Goal: Task Accomplishment & Management: Use online tool/utility

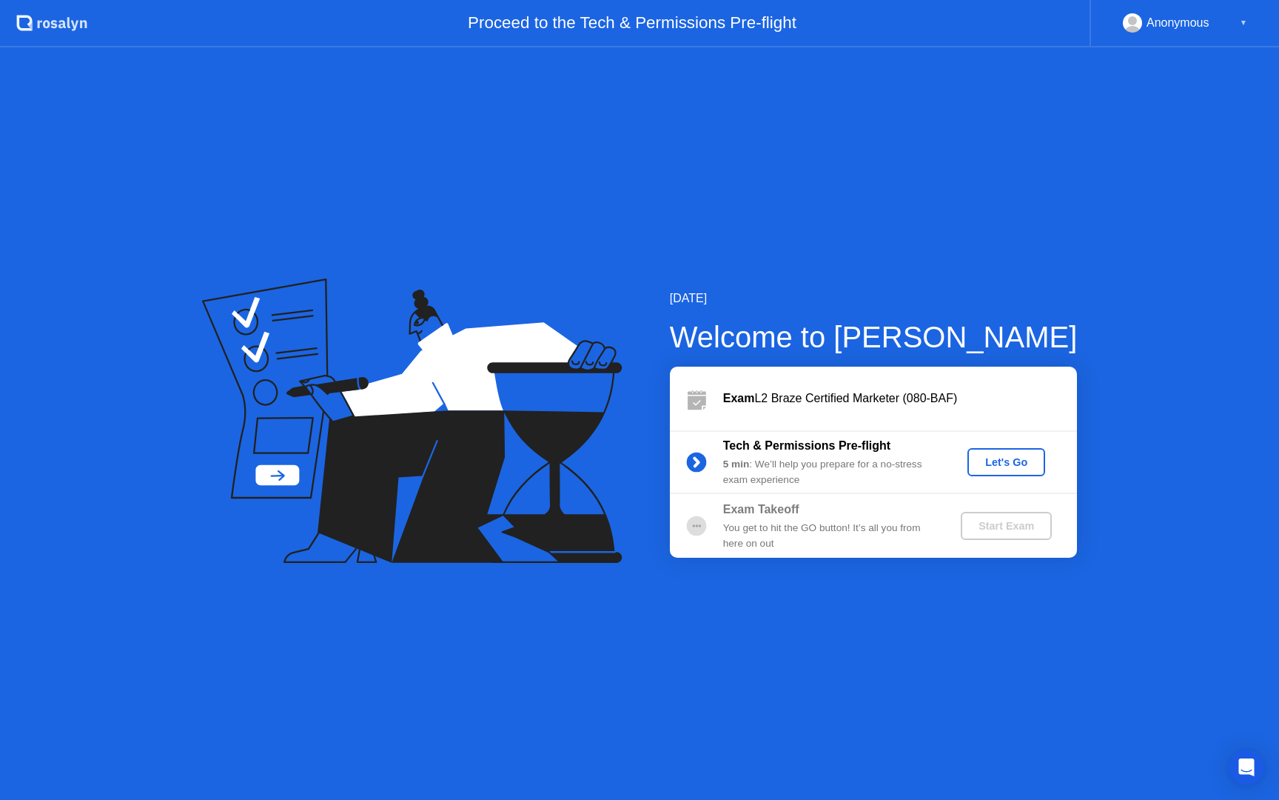
click at [1004, 461] on div "Let's Go" at bounding box center [1007, 462] width 66 height 12
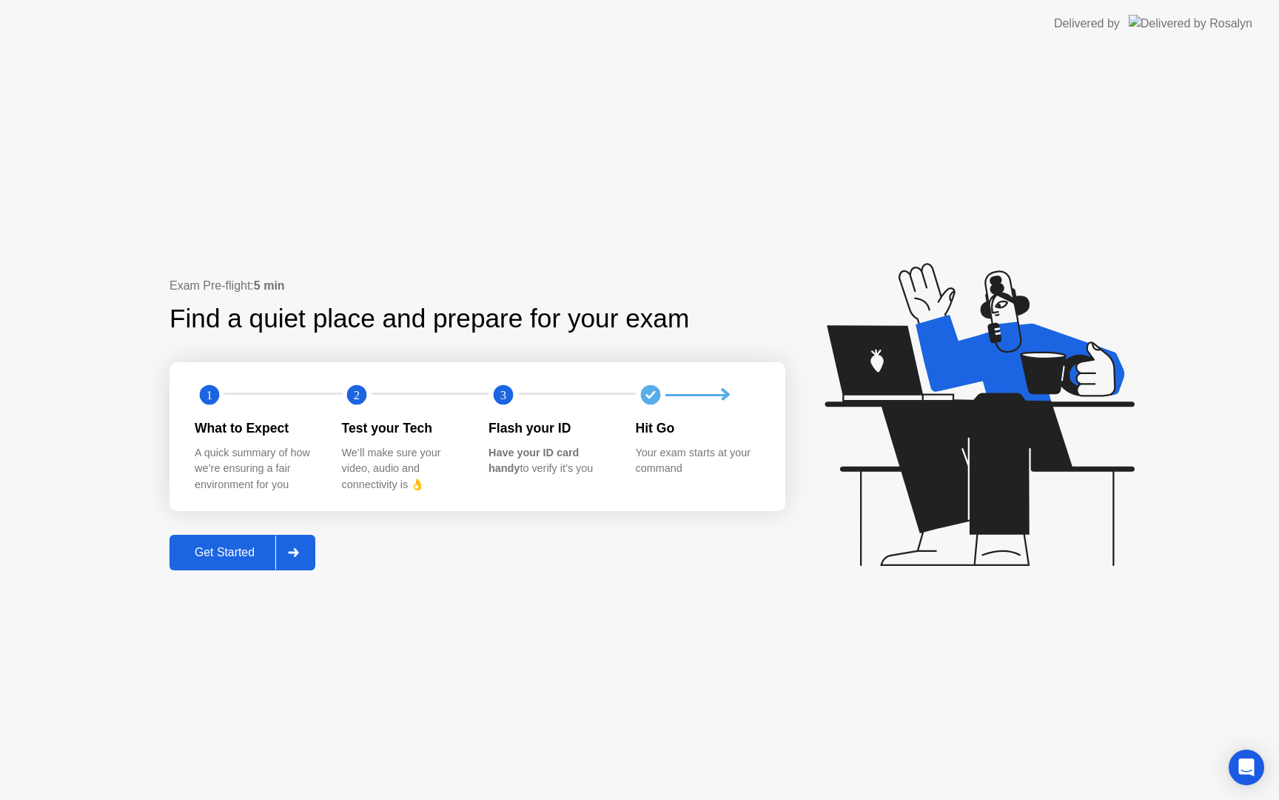
click at [221, 546] on div "Get Started" at bounding box center [224, 552] width 101 height 13
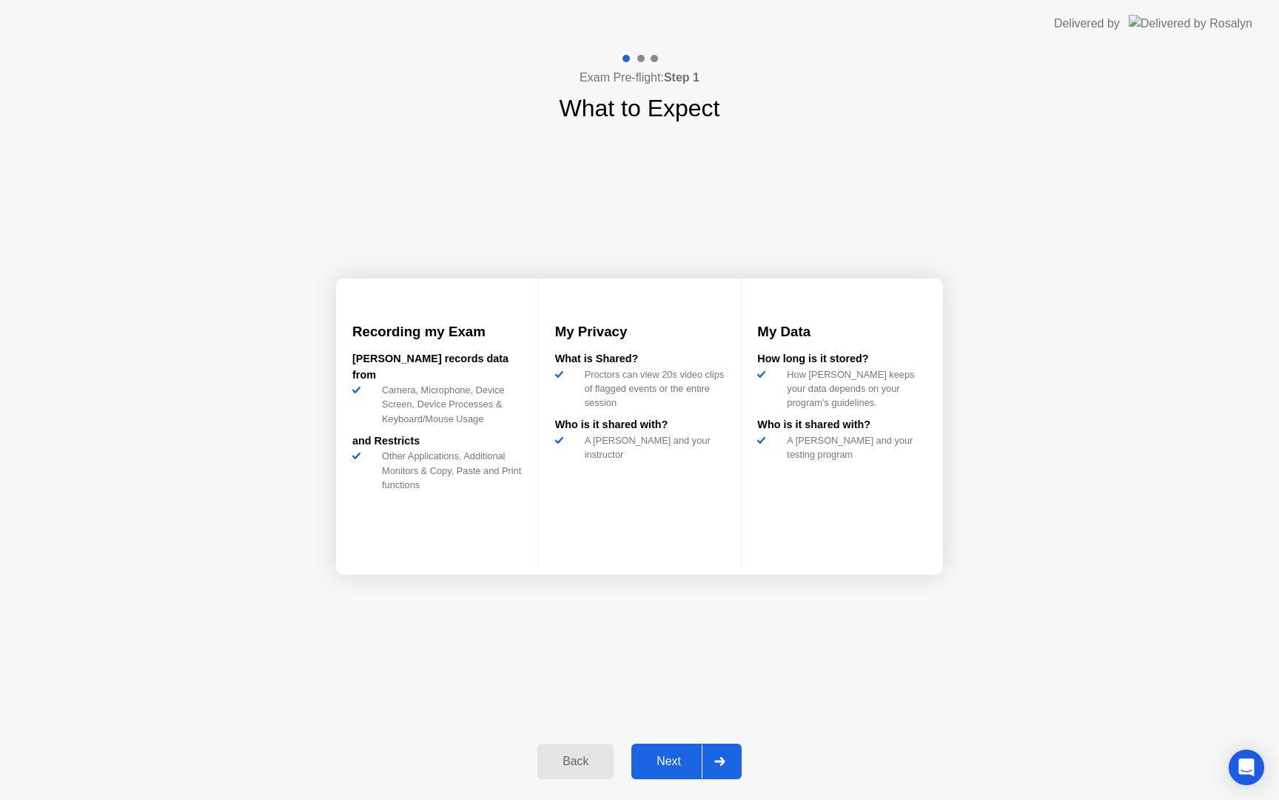
click at [682, 775] on button "Next" at bounding box center [687, 761] width 110 height 36
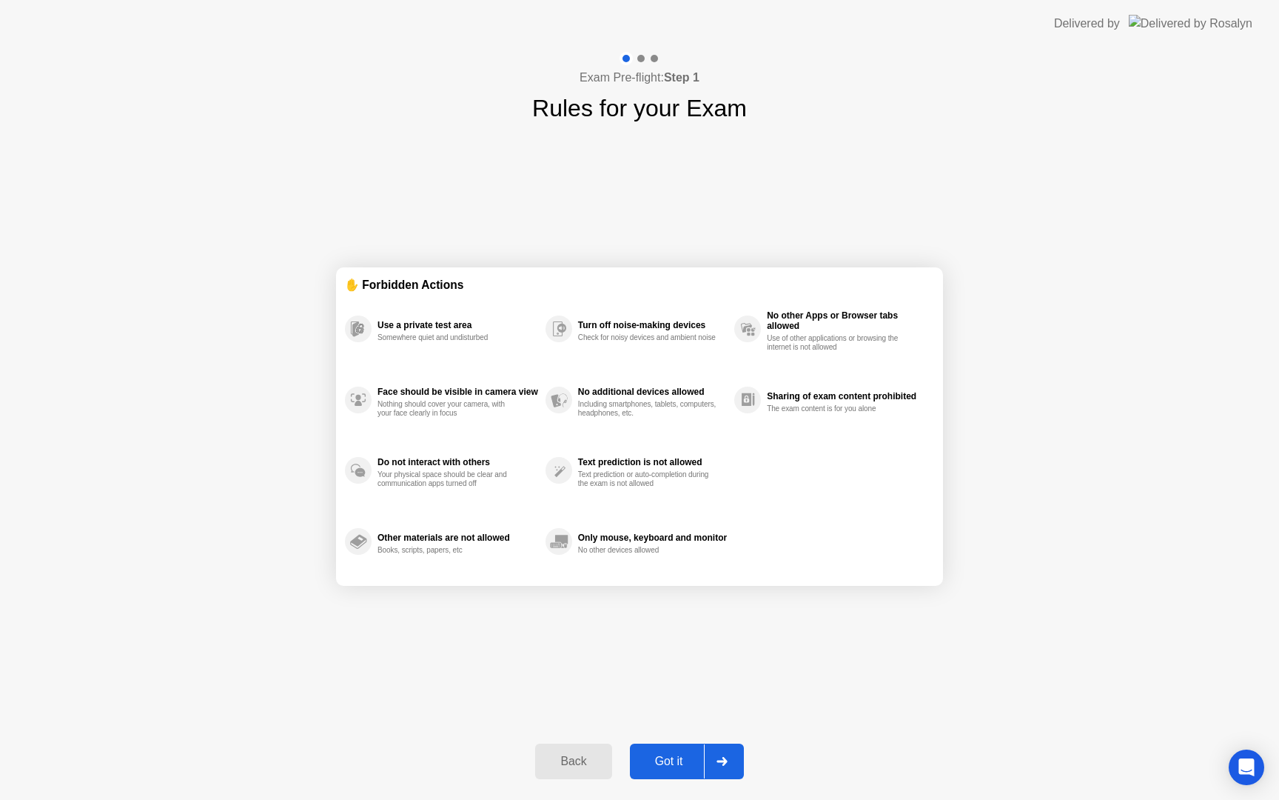
click at [683, 763] on div "Got it" at bounding box center [669, 760] width 70 height 13
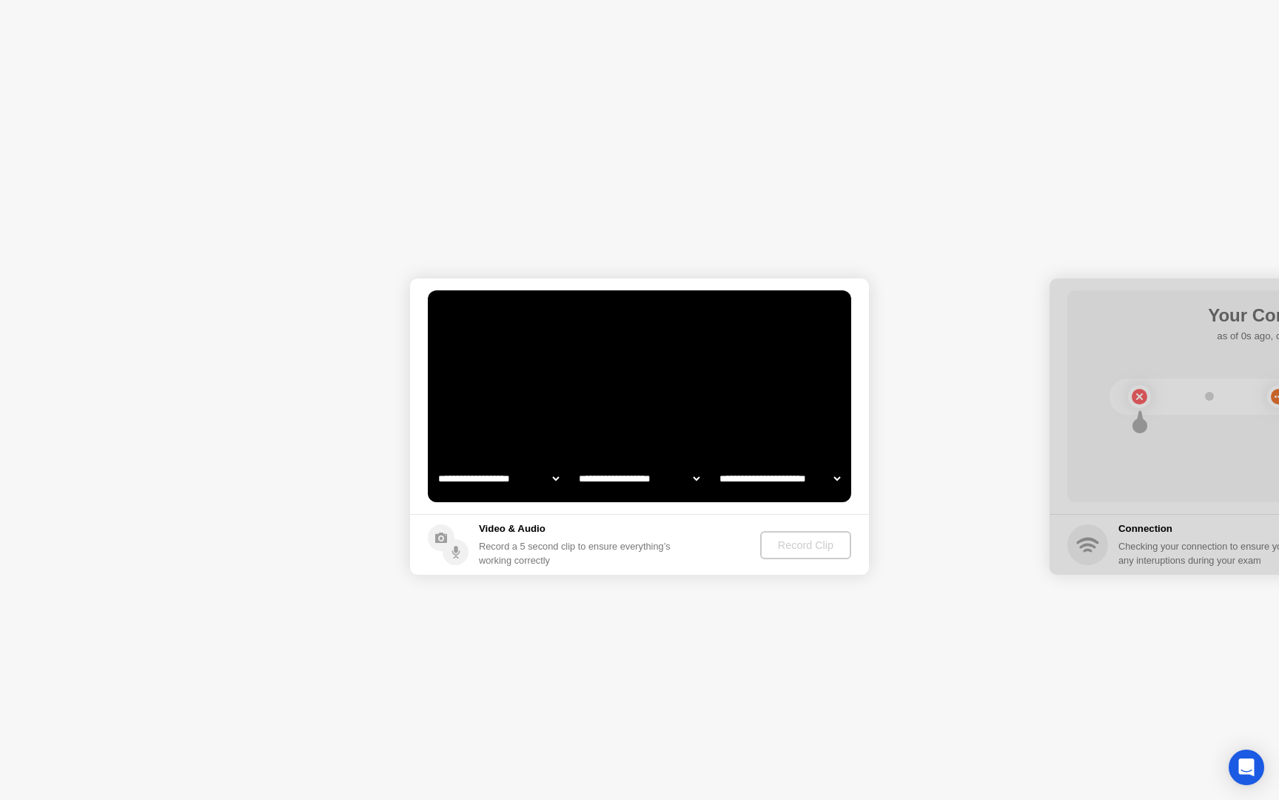
select select "**********"
select select "*******"
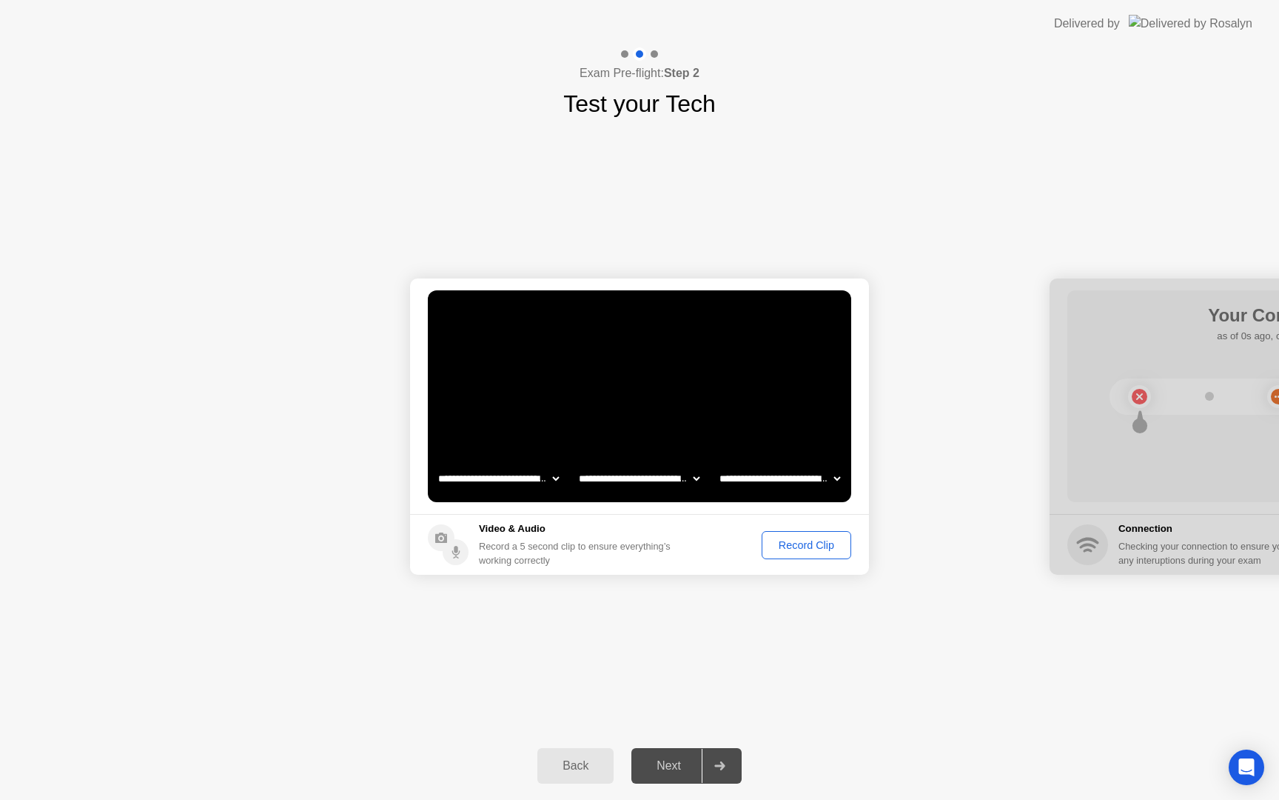
click at [811, 544] on div "Record Clip" at bounding box center [806, 545] width 79 height 12
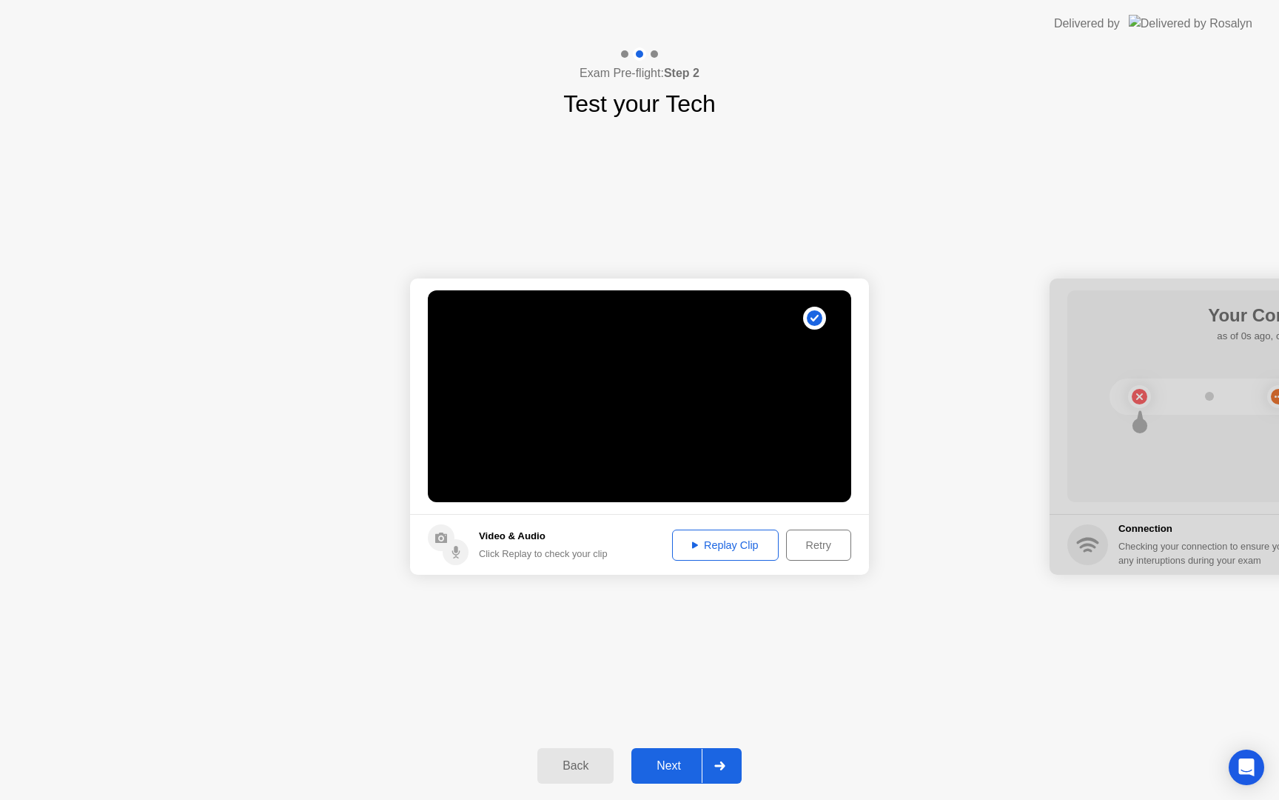
click at [659, 769] on div "Next" at bounding box center [669, 765] width 66 height 13
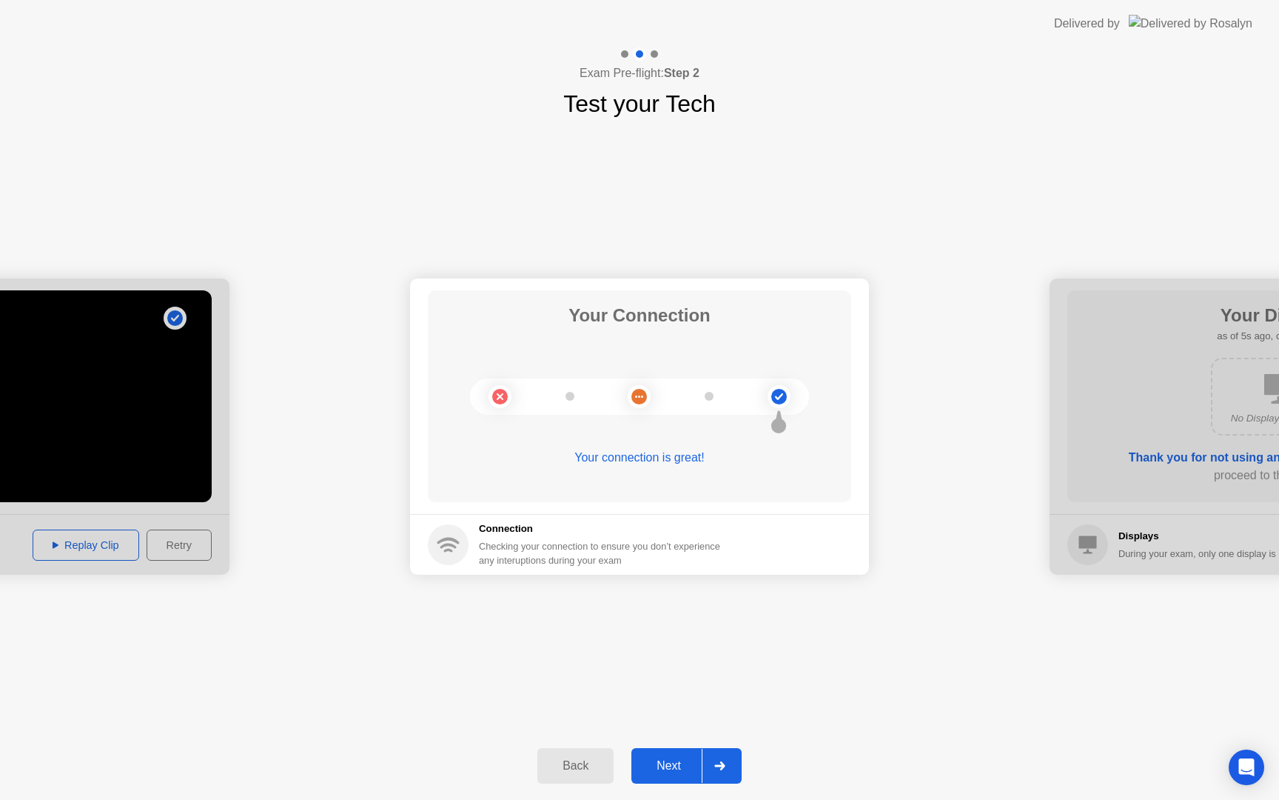
click at [654, 775] on button "Next" at bounding box center [687, 766] width 110 height 36
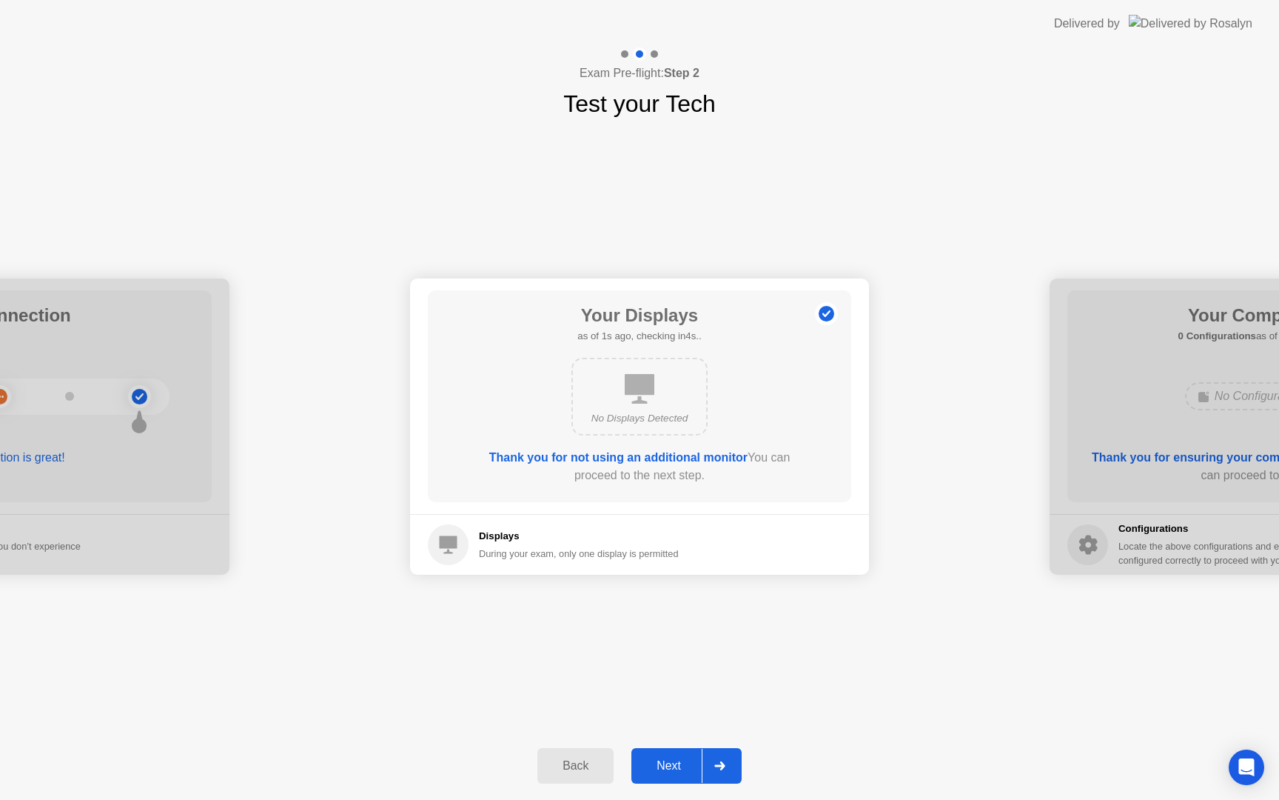
click at [669, 763] on div "Next" at bounding box center [669, 765] width 66 height 13
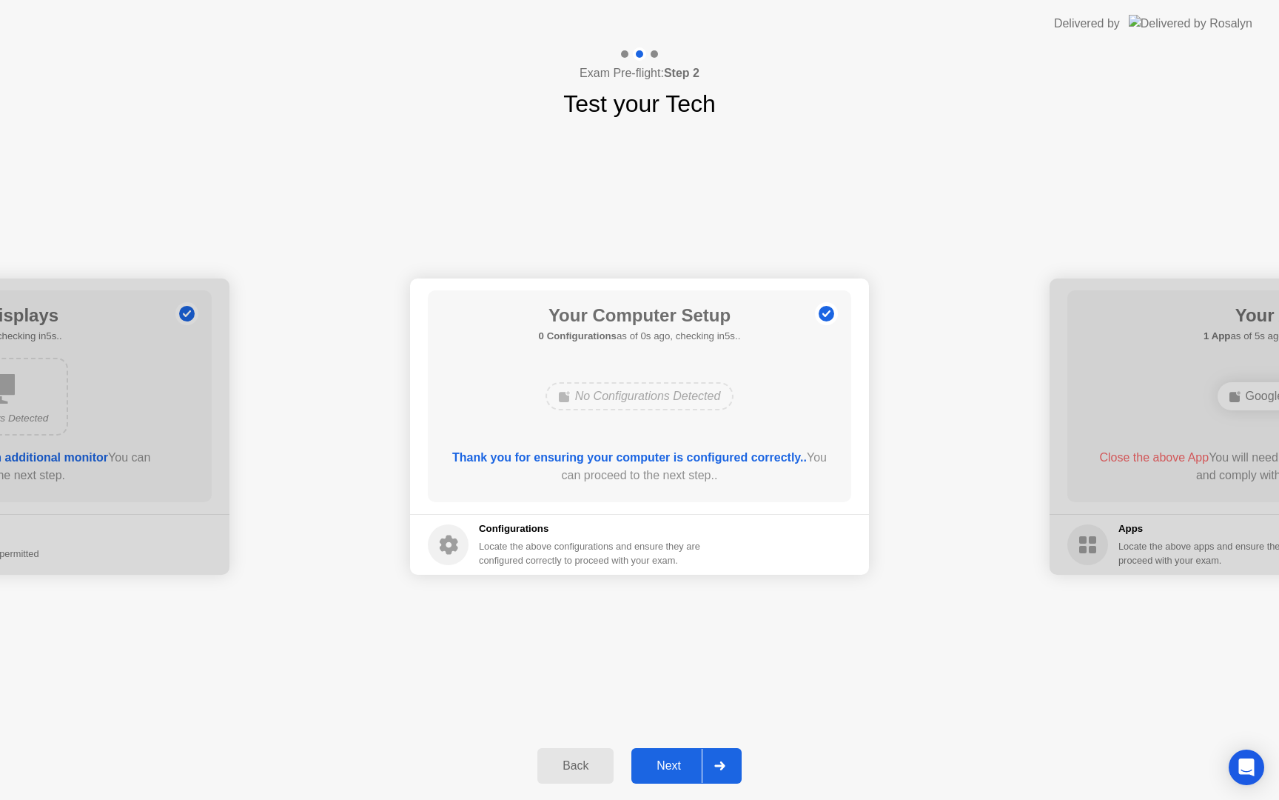
click at [669, 763] on div "Next" at bounding box center [669, 765] width 66 height 13
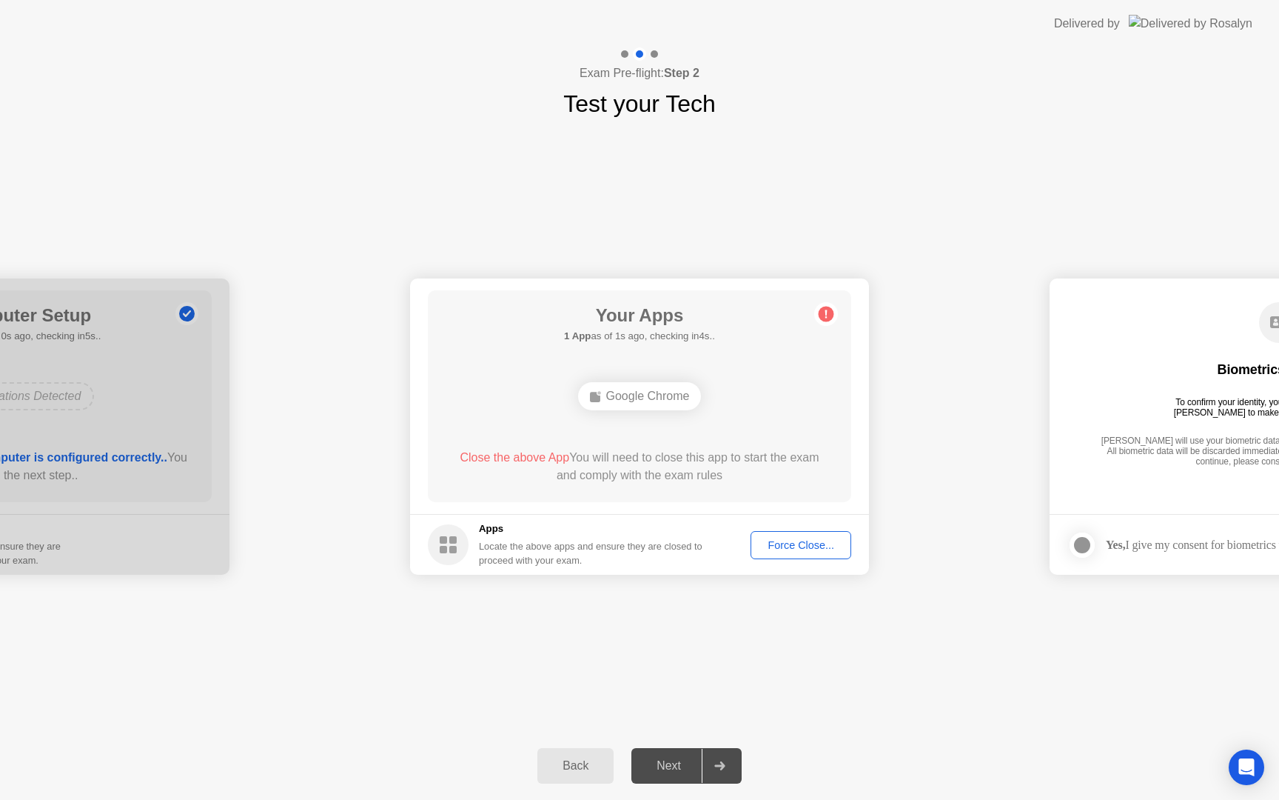
click at [776, 560] on footer "Apps Locate the above apps and ensure they are closed to proceed with your exam…" at bounding box center [639, 544] width 459 height 61
click at [785, 539] on div "Force Close..." at bounding box center [801, 545] width 90 height 12
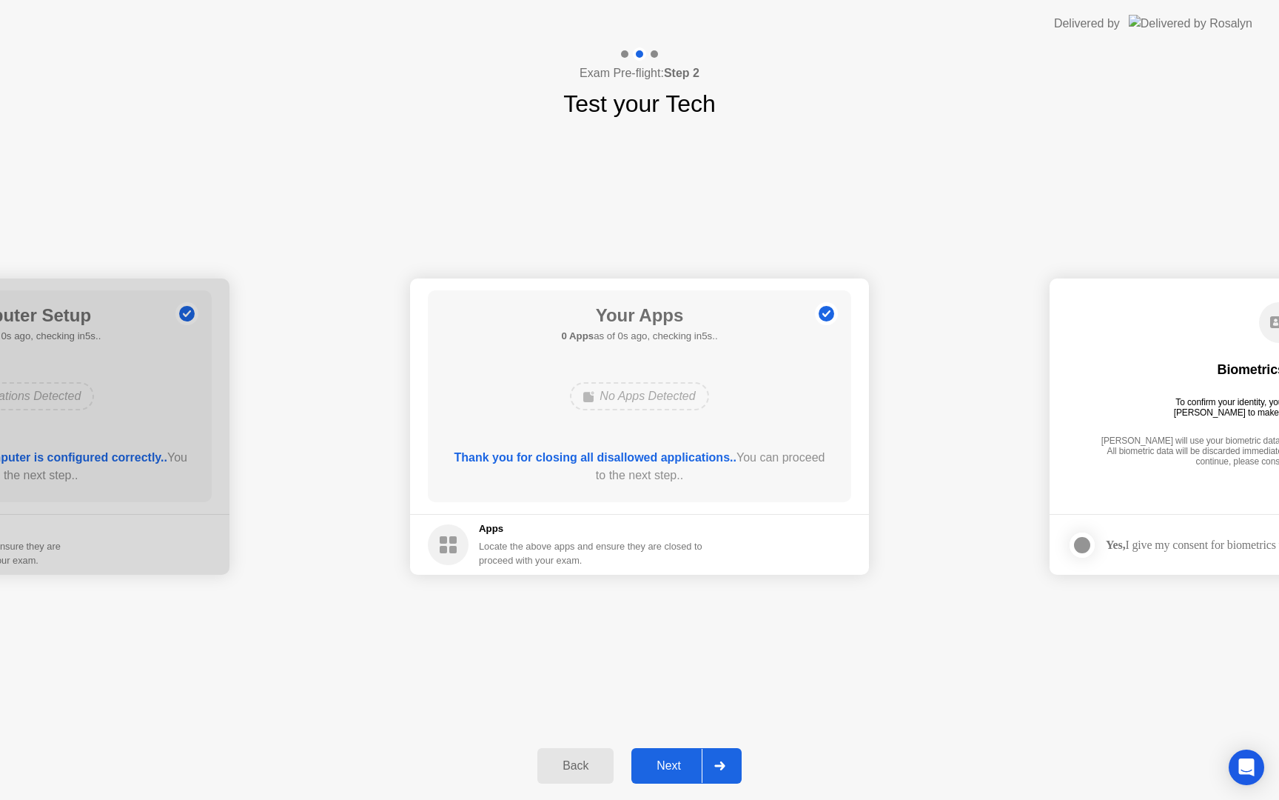
click at [676, 777] on button "Next" at bounding box center [687, 766] width 110 height 36
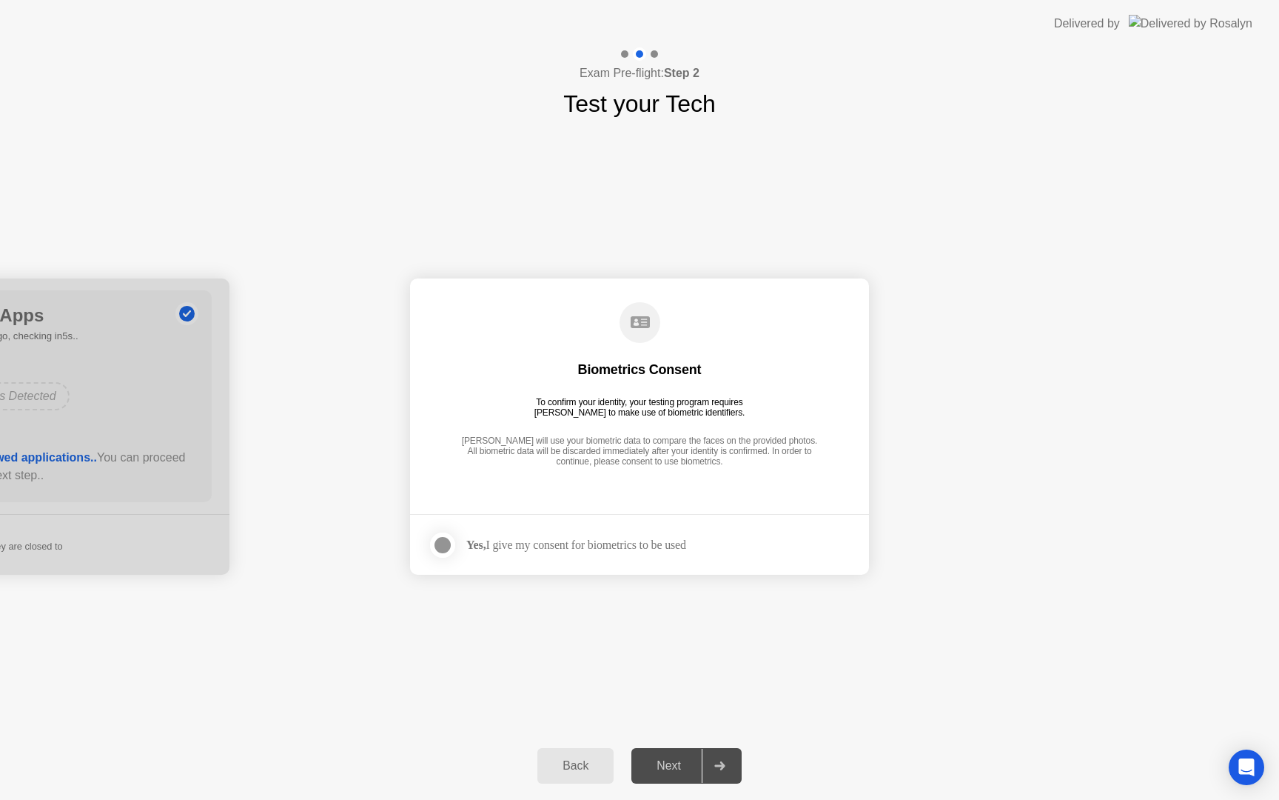
click at [442, 536] on div at bounding box center [443, 545] width 18 height 18
click at [659, 759] on div "Next" at bounding box center [669, 765] width 66 height 13
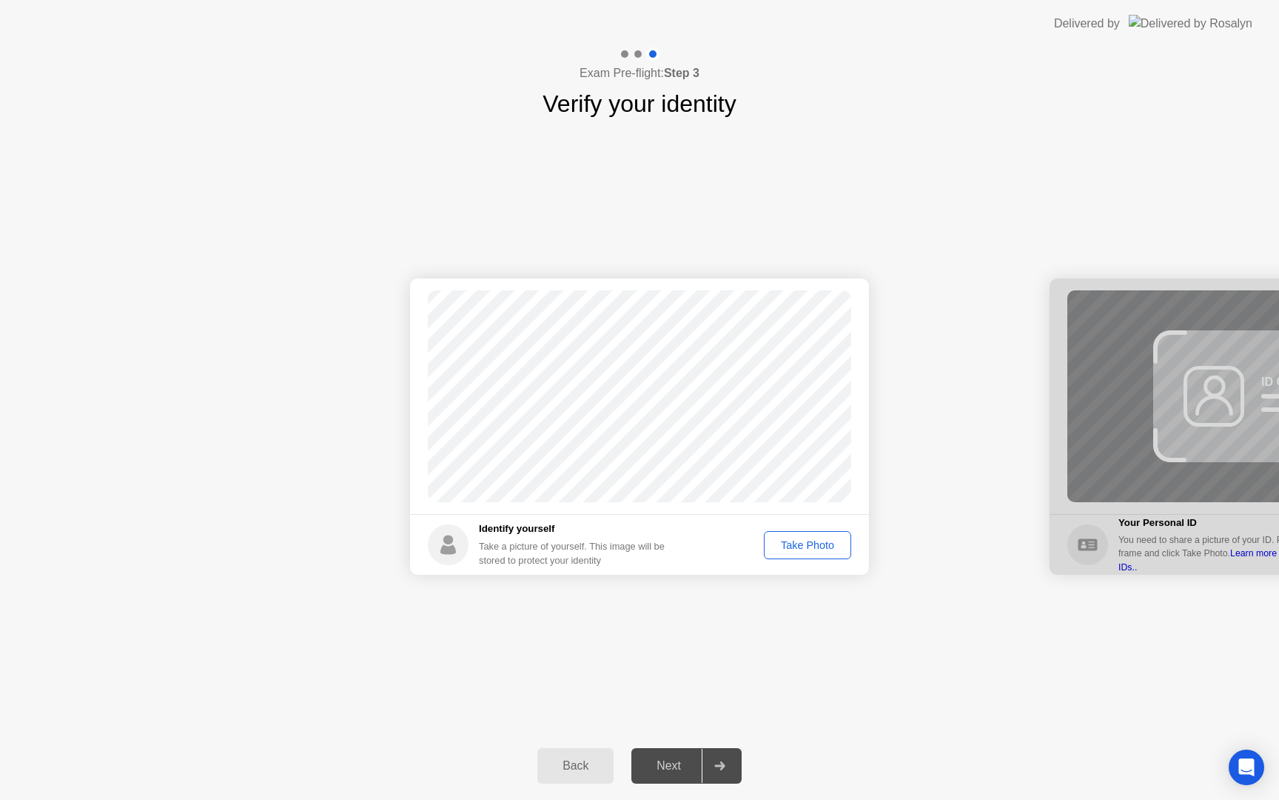
click at [791, 535] on button "Take Photo" at bounding box center [807, 545] width 87 height 28
click at [654, 765] on div "Next" at bounding box center [669, 765] width 66 height 13
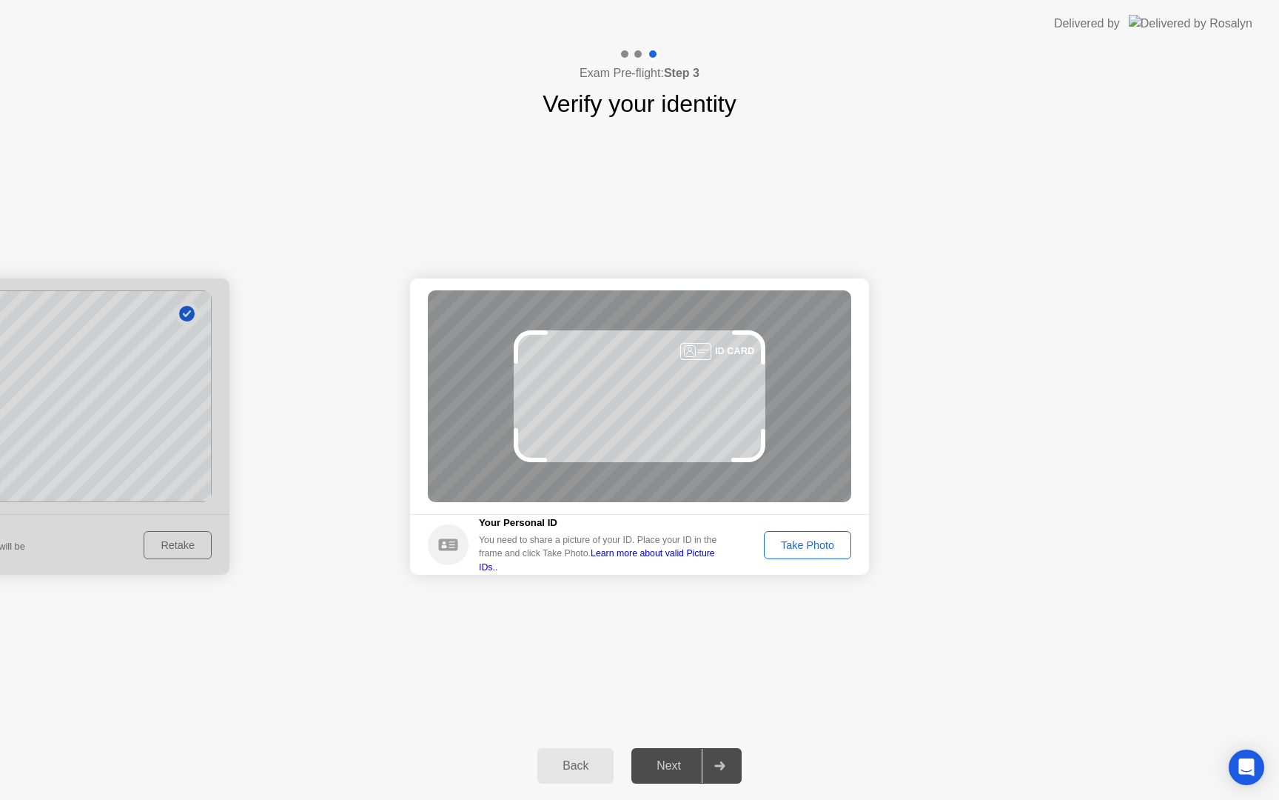
click at [803, 541] on div "Take Photo" at bounding box center [807, 545] width 77 height 12
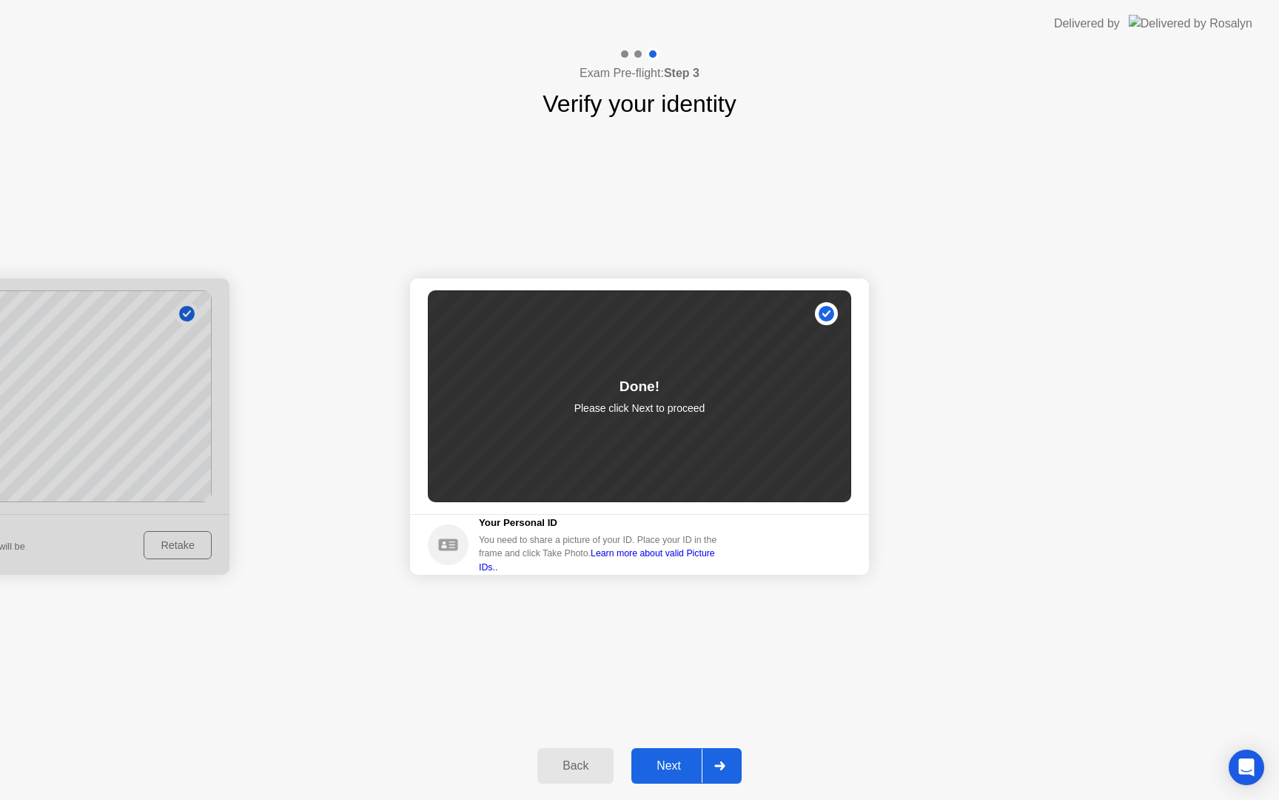
click at [671, 759] on div "Next" at bounding box center [669, 765] width 66 height 13
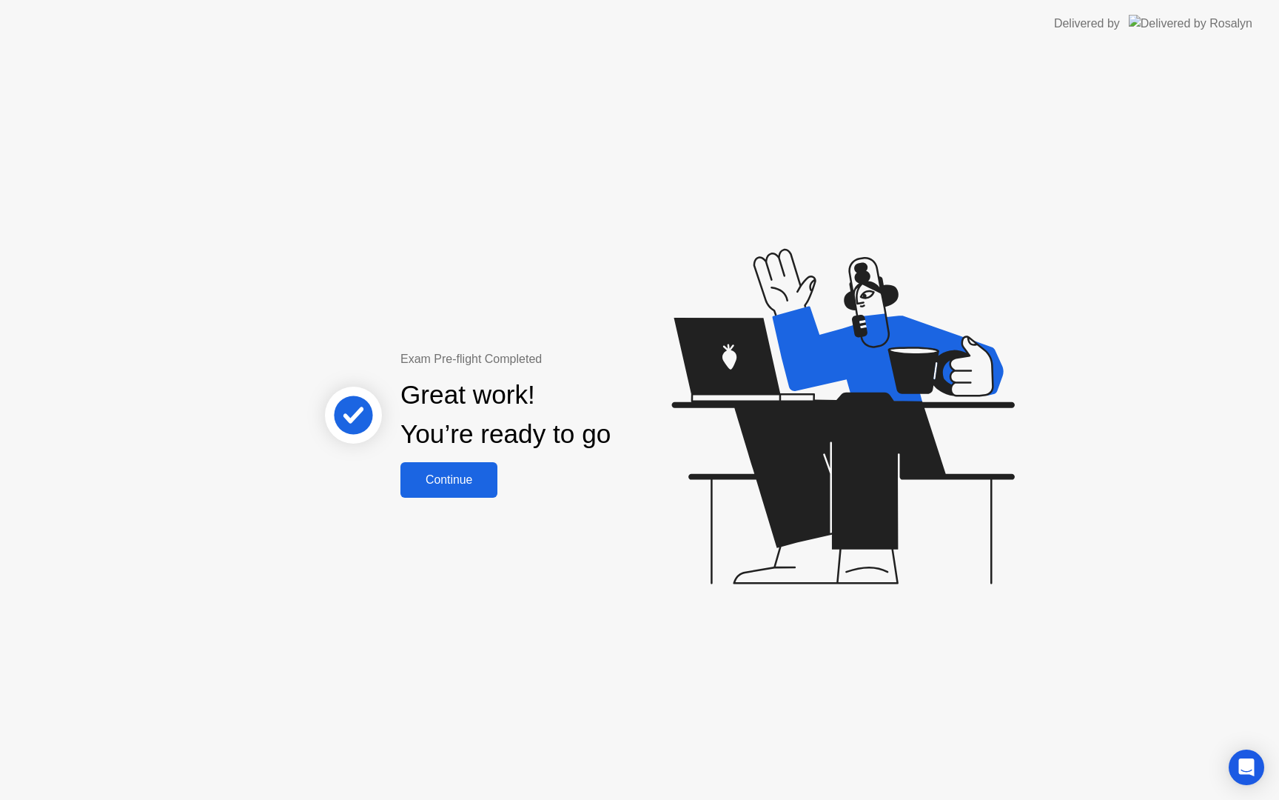
click at [474, 491] on button "Continue" at bounding box center [449, 480] width 97 height 36
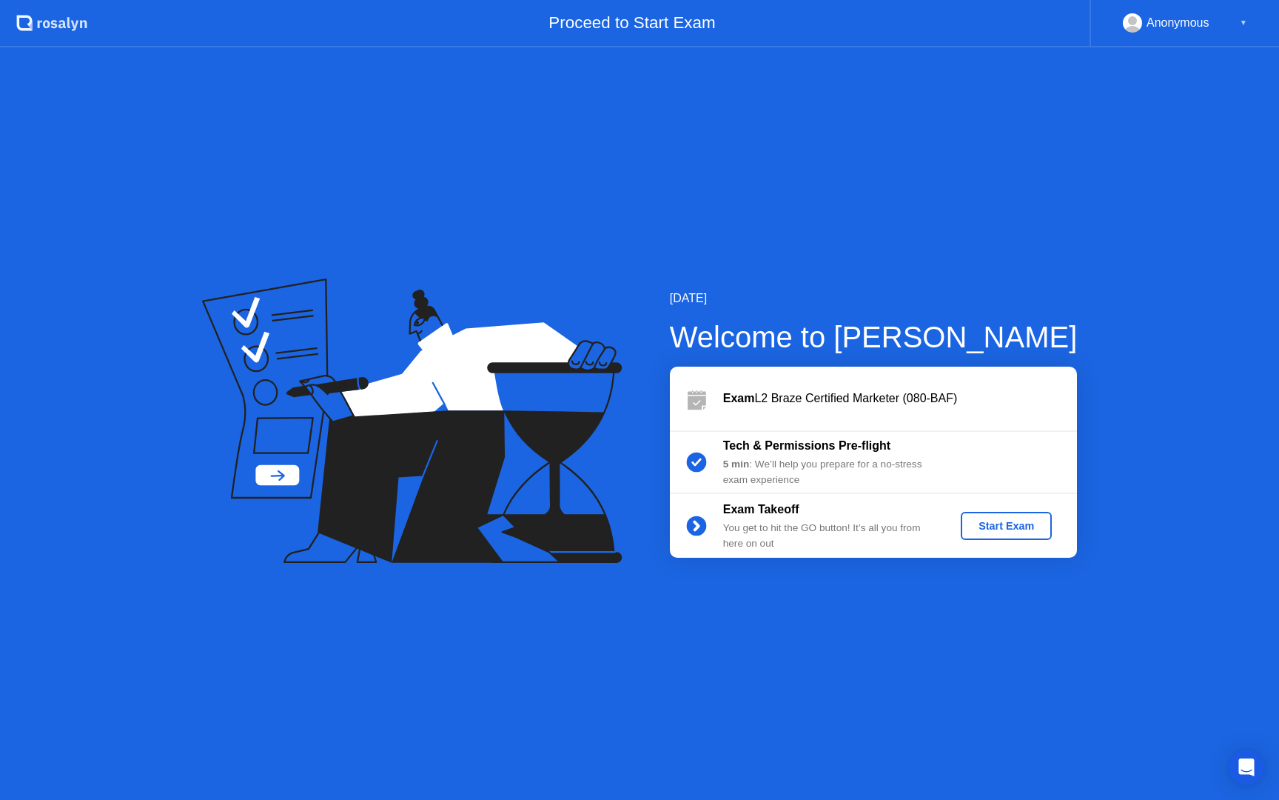
click at [1028, 534] on button "Start Exam" at bounding box center [1006, 526] width 91 height 28
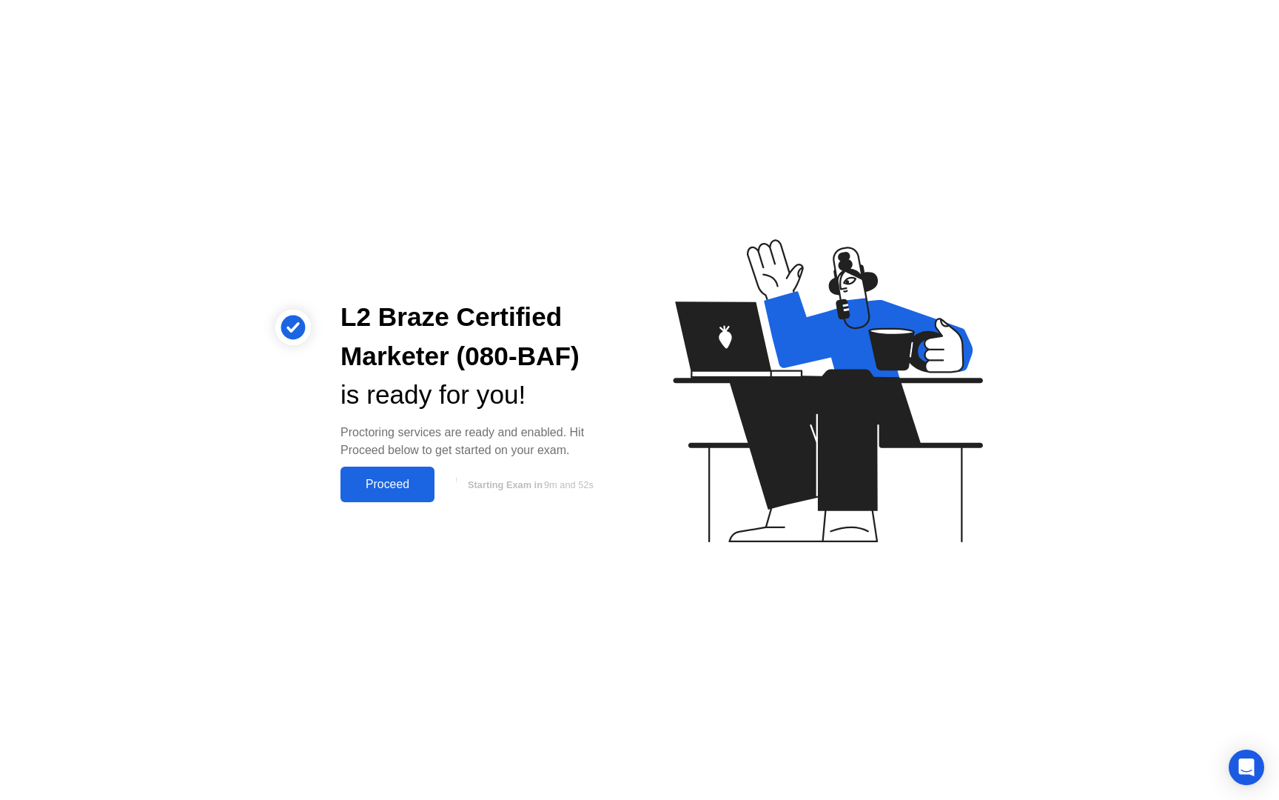
click at [406, 485] on div "Proceed" at bounding box center [387, 484] width 85 height 13
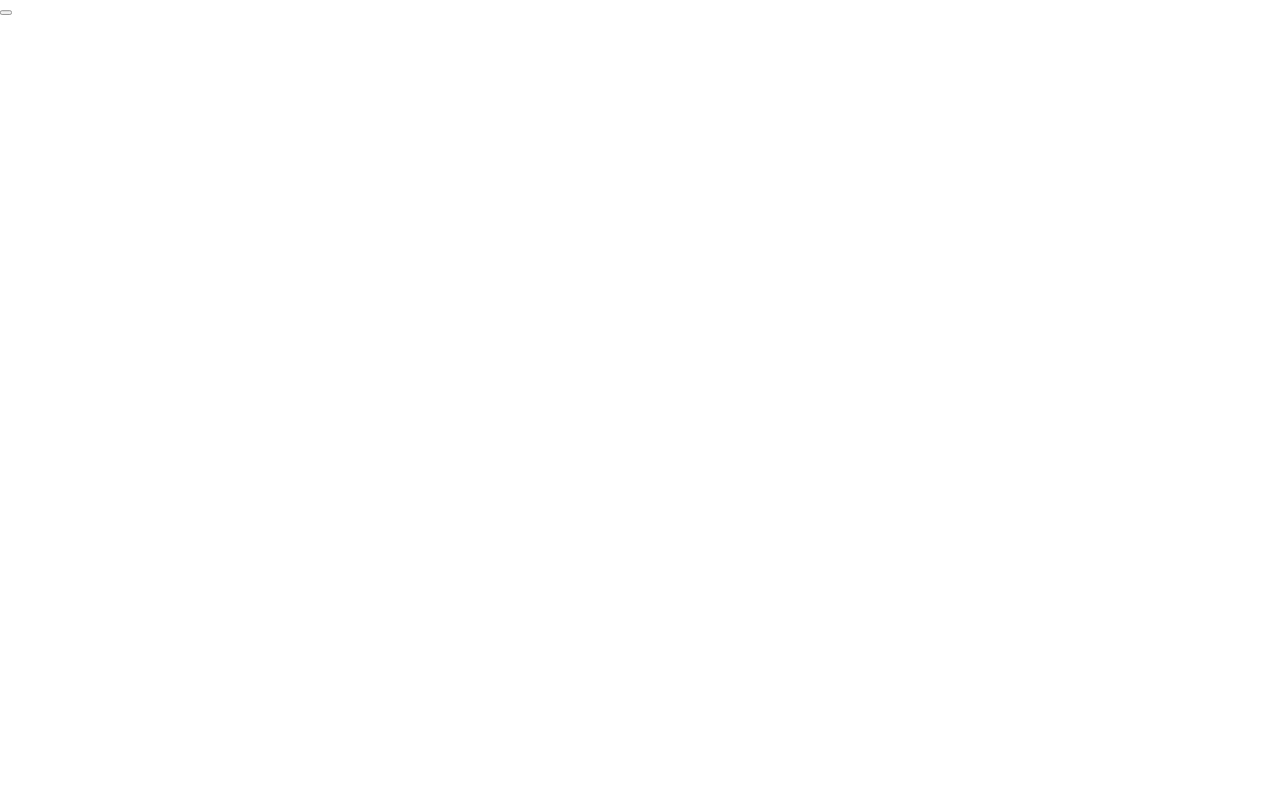
click at [12, 15] on button "End Proctoring Session" at bounding box center [6, 12] width 12 height 4
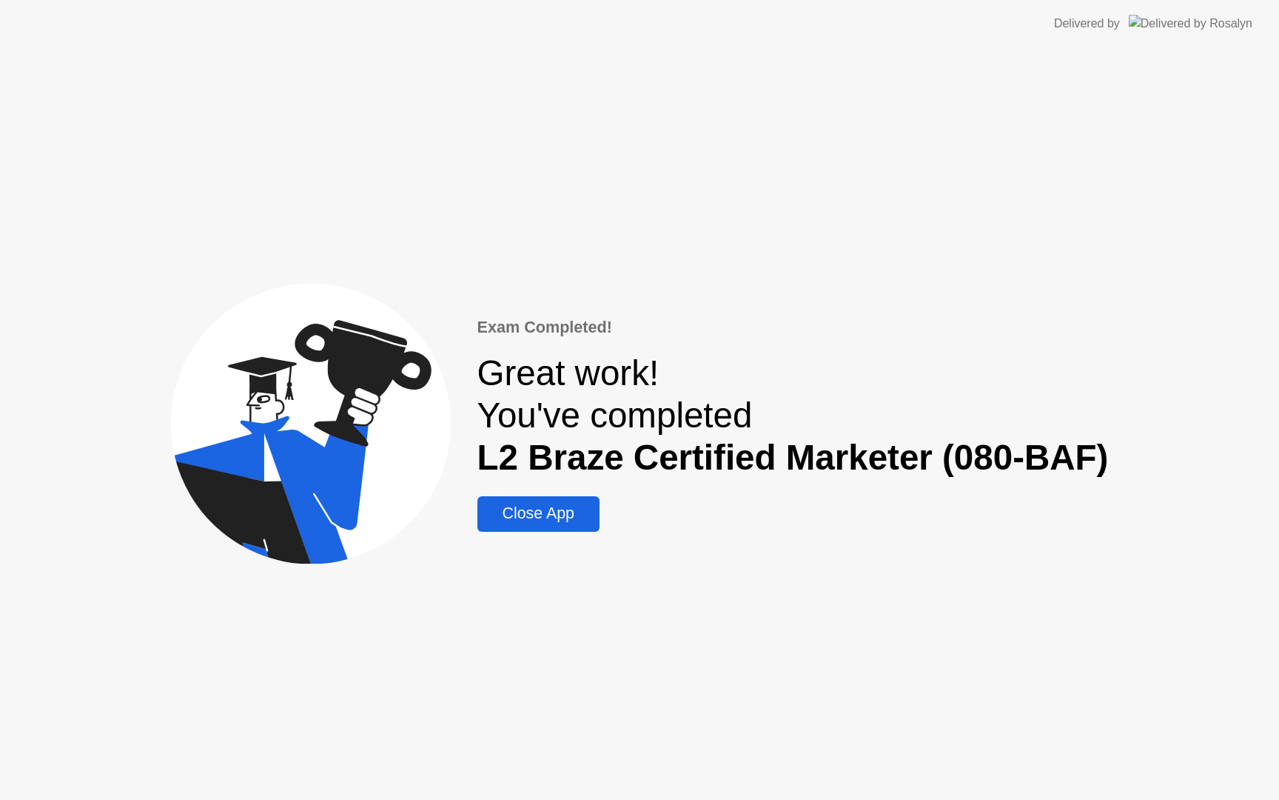
click at [577, 504] on div "Close App" at bounding box center [538, 513] width 113 height 19
